Goal: Book appointment/travel/reservation

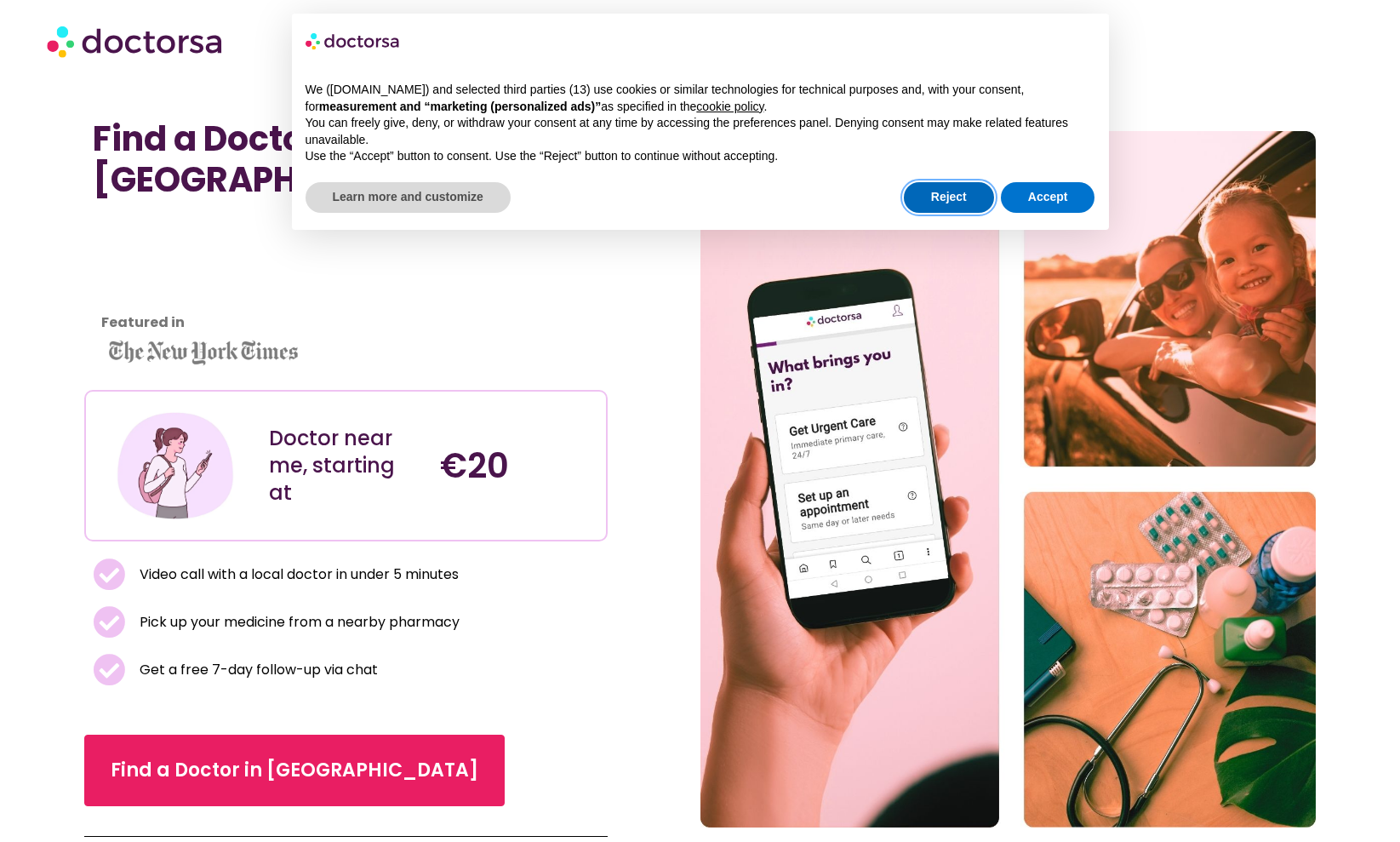
click at [965, 202] on button "Reject" at bounding box center [949, 197] width 90 height 31
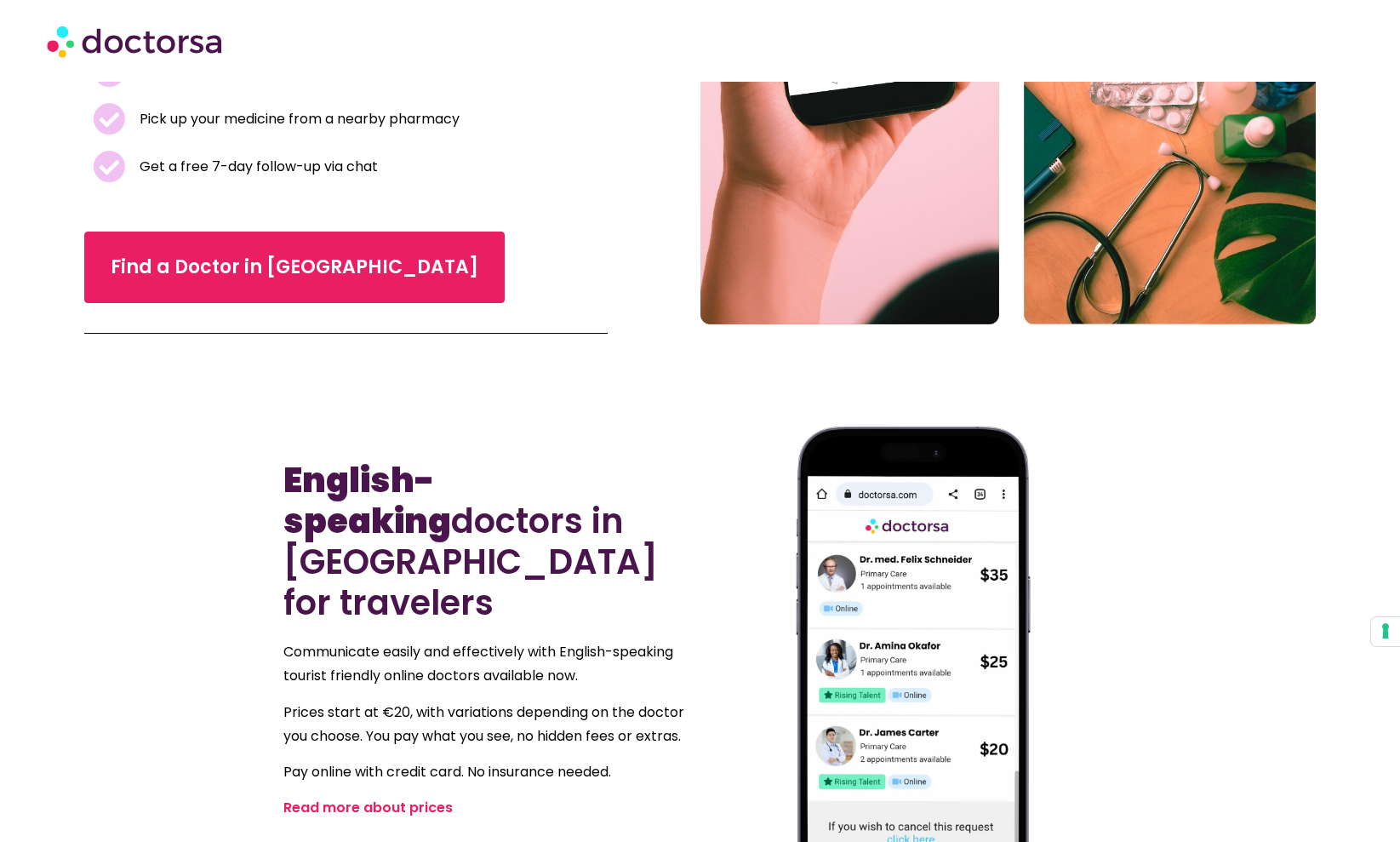
scroll to position [502, 0]
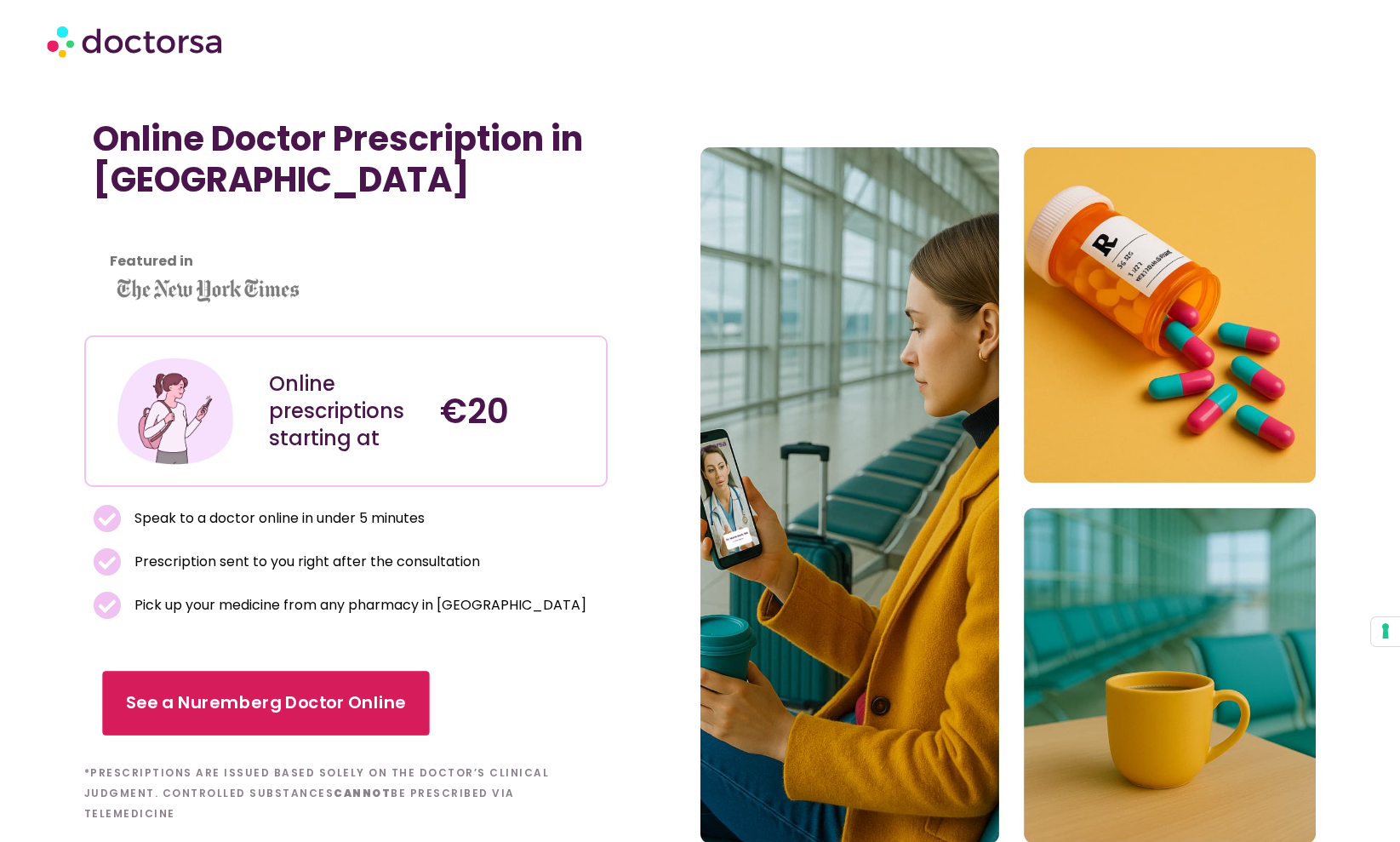
click at [327, 700] on span "See a Nuremberg Doctor Online" at bounding box center [266, 703] width 280 height 24
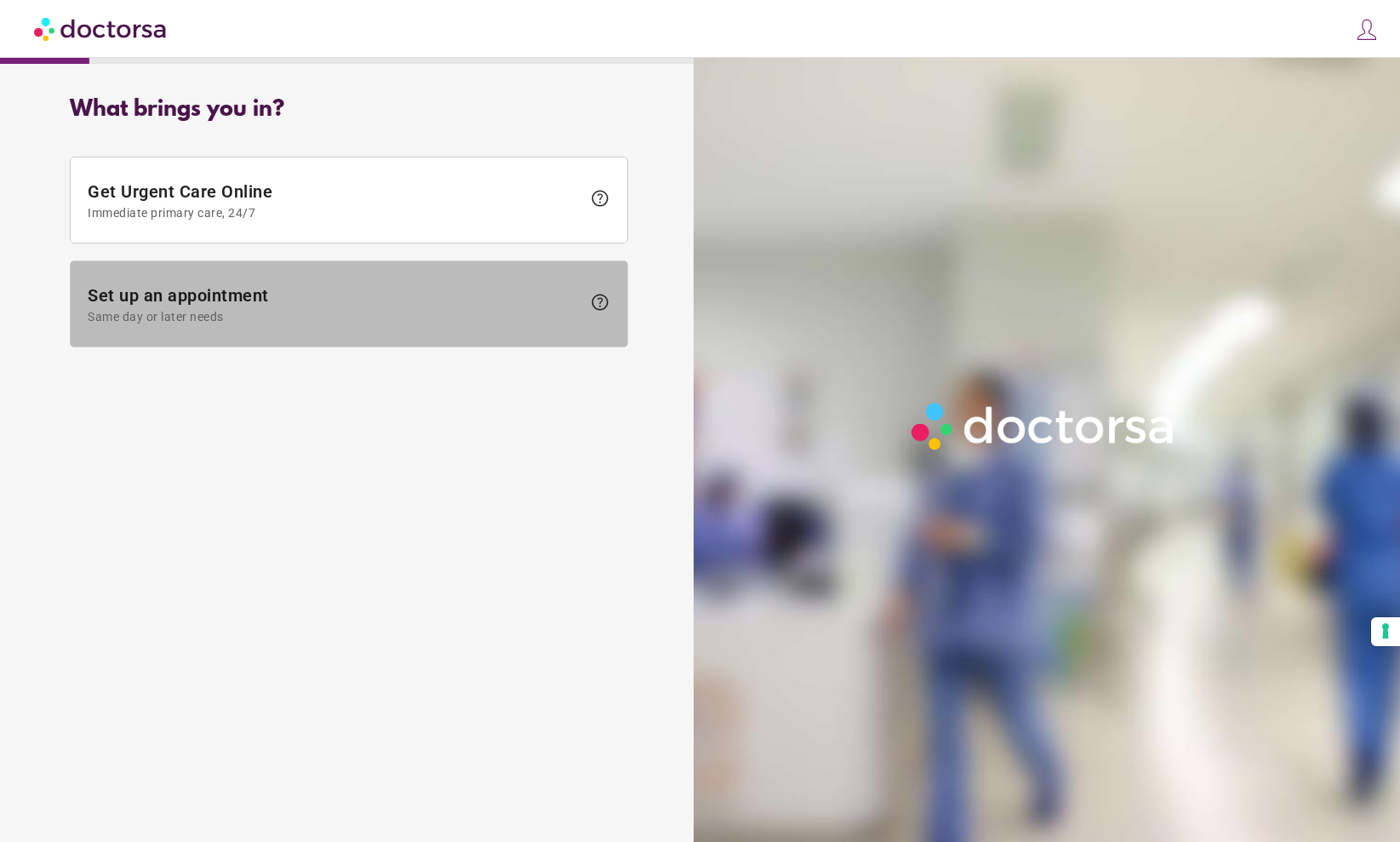
click at [207, 292] on span "Set up an appointment Same day or later needs" at bounding box center [334, 304] width 493 height 39
